Goal: Transaction & Acquisition: Purchase product/service

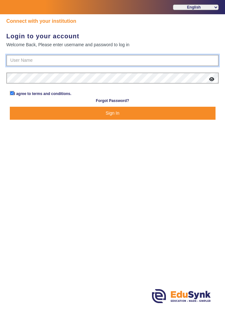
click at [176, 62] on input "text" at bounding box center [112, 60] width 213 height 11
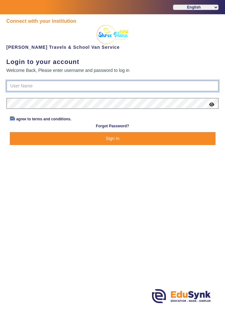
type input "9713429926"
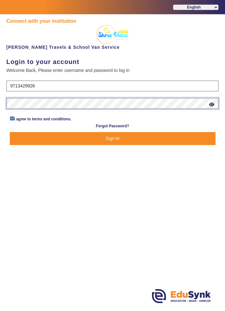
click at [10, 132] on button "Sign In" at bounding box center [113, 138] width 206 height 13
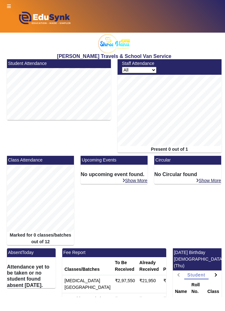
click at [9, 5] on icon at bounding box center [9, 6] width 4 height 4
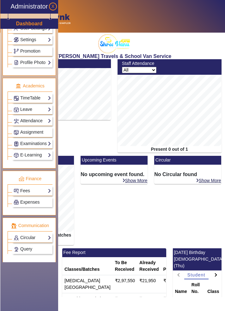
scroll to position [192, 0]
click at [51, 190] on link "Fees" at bounding box center [33, 190] width 38 height 7
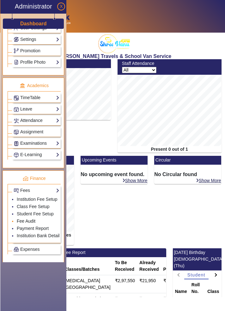
click at [32, 219] on link "Fee Audit" at bounding box center [26, 220] width 19 height 5
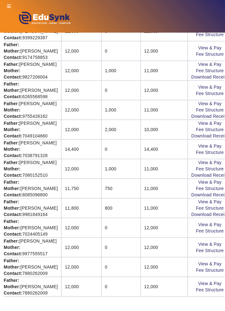
scroll to position [286, 112]
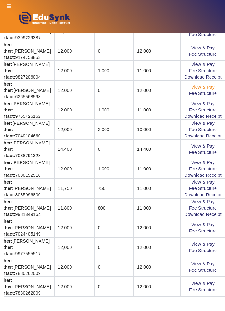
click at [204, 87] on link "View & Pay" at bounding box center [202, 86] width 23 height 5
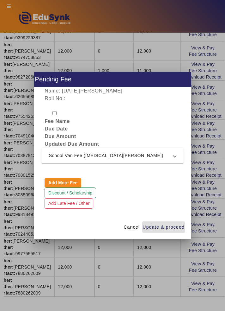
click at [172, 158] on span "School Van Fee ([MEDICAL_DATA][PERSON_NAME])" at bounding box center [111, 156] width 125 height 8
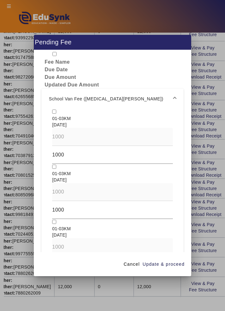
scroll to position [22, 0]
click at [50, 98] on mat-expansion-panel-header "School Van Fee ([MEDICAL_DATA][PERSON_NAME])" at bounding box center [112, 98] width 142 height 20
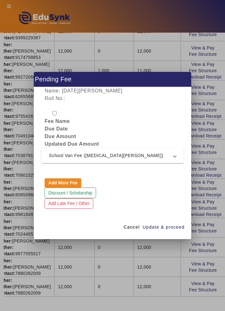
scroll to position [0, 0]
click at [175, 158] on span at bounding box center [175, 156] width 3 height 8
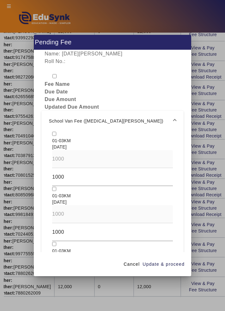
click at [53, 132] on input "checkbox" at bounding box center [54, 134] width 4 height 4
checkbox input "true"
click at [52, 187] on input "checkbox" at bounding box center [54, 189] width 4 height 4
checkbox input "true"
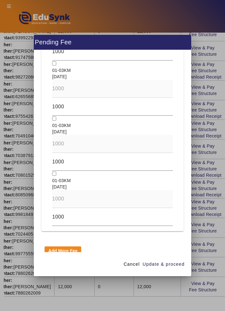
scroll to position [583, 0]
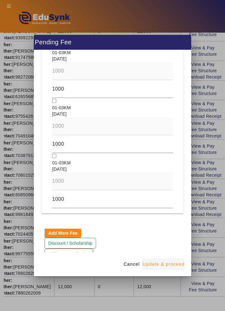
click at [176, 267] on span "Update & proceed" at bounding box center [164, 264] width 42 height 7
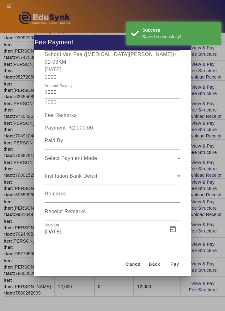
scroll to position [116, 0]
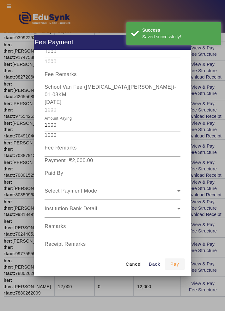
click at [178, 267] on span "Pay" at bounding box center [175, 264] width 9 height 7
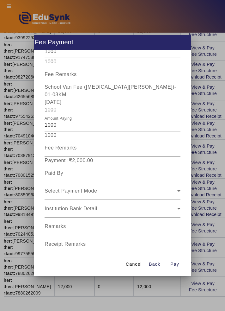
click at [50, 169] on input at bounding box center [113, 173] width 136 height 8
type input "Mrs [PERSON_NAME]"
click at [149, 187] on div "Select Payment Mode" at bounding box center [111, 191] width 133 height 8
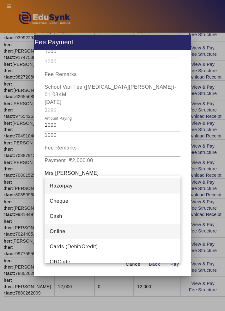
click at [103, 233] on mat-option "Online" at bounding box center [113, 231] width 136 height 15
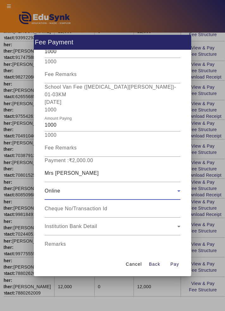
click at [117, 260] on input "Receipt Remarks" at bounding box center [113, 264] width 136 height 8
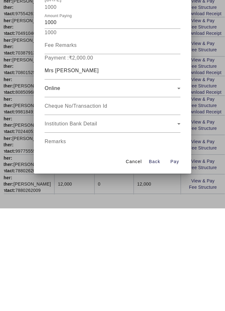
type input "July August Month School Van Fees Paid"
click at [175, 272] on span "Open calendar" at bounding box center [172, 279] width 15 height 15
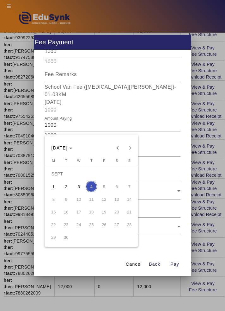
click at [68, 188] on span "2" at bounding box center [65, 186] width 11 height 11
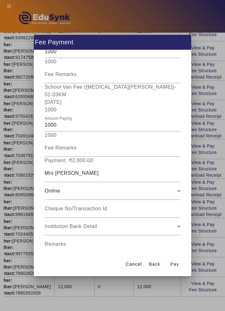
type input "[DATE]"
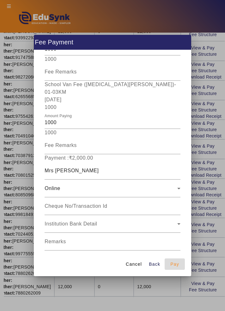
click at [180, 271] on span "button" at bounding box center [175, 263] width 20 height 15
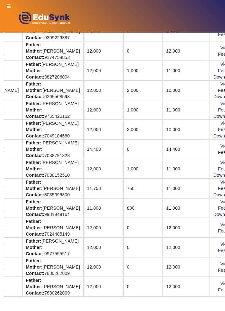
scroll to position [286, 112]
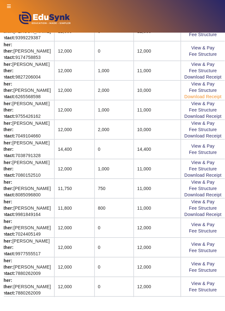
click at [219, 95] on link "Download Receipt" at bounding box center [202, 96] width 37 height 5
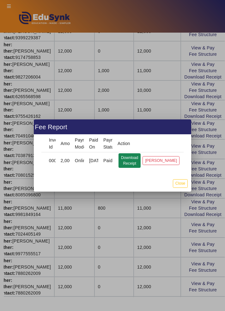
click at [138, 162] on button "Download Receipt" at bounding box center [130, 160] width 22 height 15
